Goal: Find specific page/section: Find specific page/section

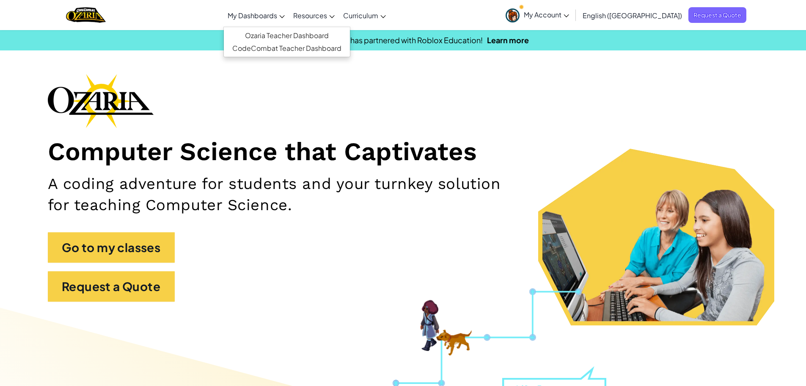
click at [277, 16] on span "My Dashboards" at bounding box center [253, 15] width 50 height 9
click at [289, 34] on link "Ozaria Teacher Dashboard" at bounding box center [287, 35] width 126 height 13
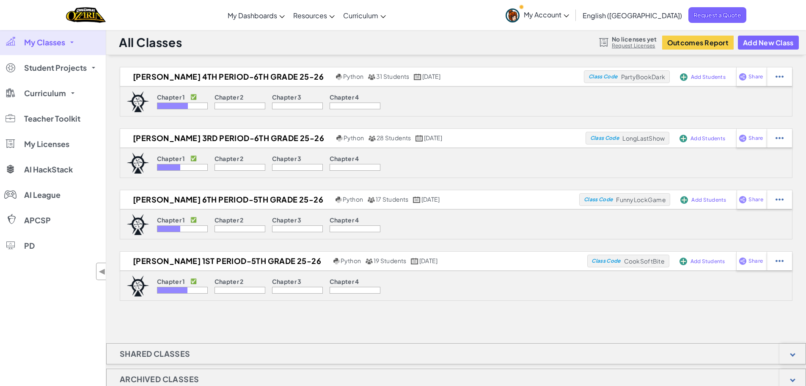
click at [69, 44] on link "My Classes" at bounding box center [53, 42] width 106 height 25
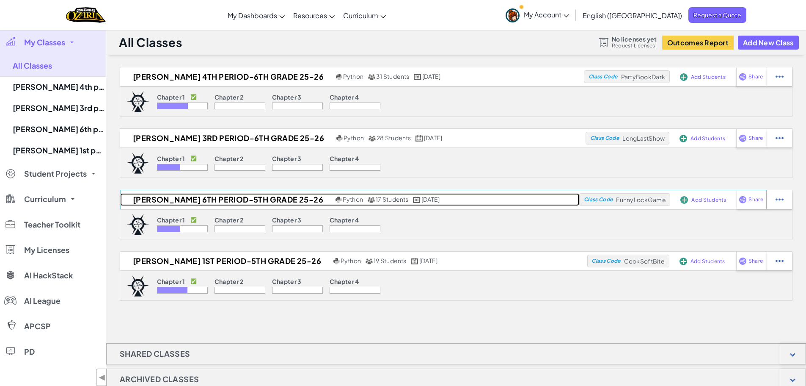
click at [199, 198] on h2 "[PERSON_NAME] 6th period-5th grade 25-26" at bounding box center [226, 199] width 213 height 13
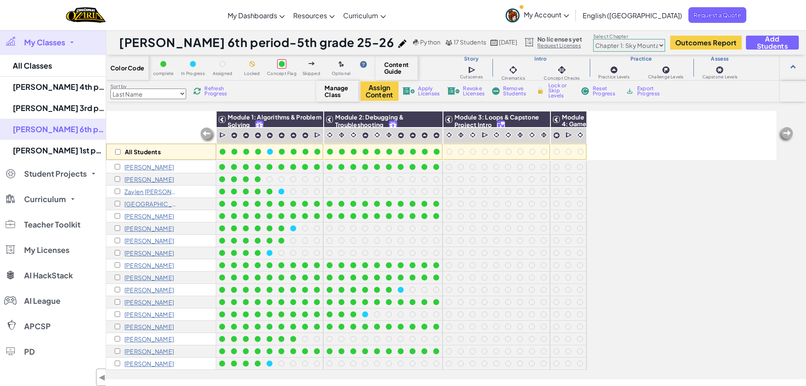
scroll to position [85, 0]
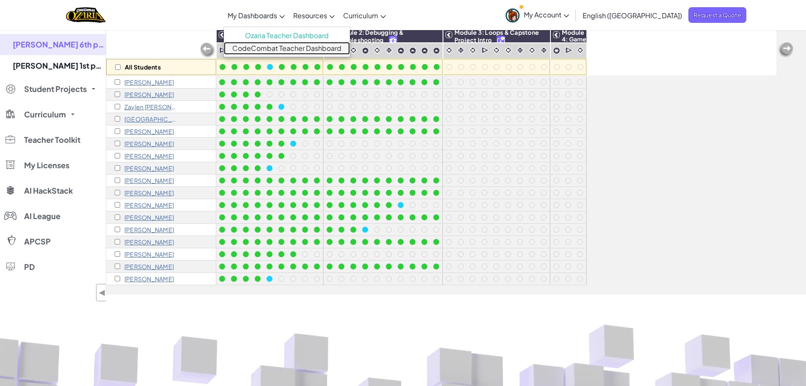
click at [314, 48] on link "CodeCombat Teacher Dashboard" at bounding box center [287, 48] width 126 height 13
